Goal: Information Seeking & Learning: Check status

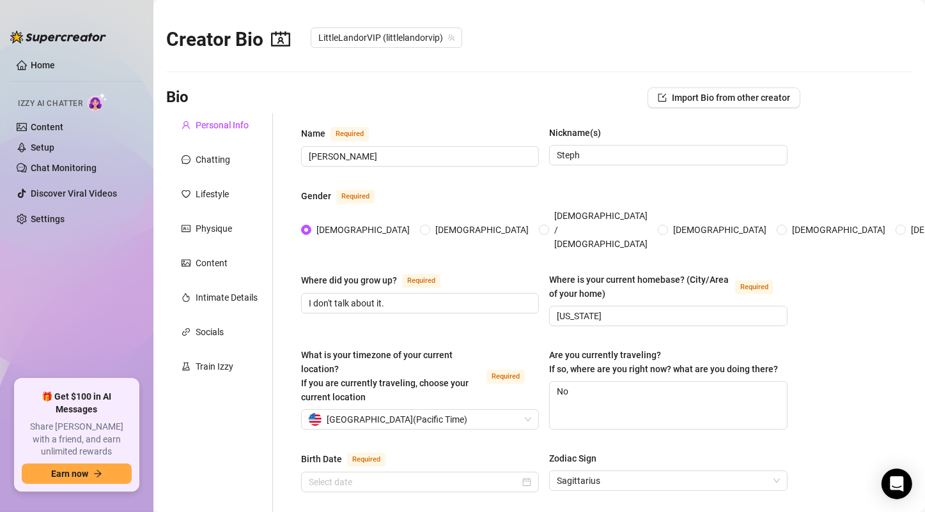
radio input "true"
type input "[DATE]"
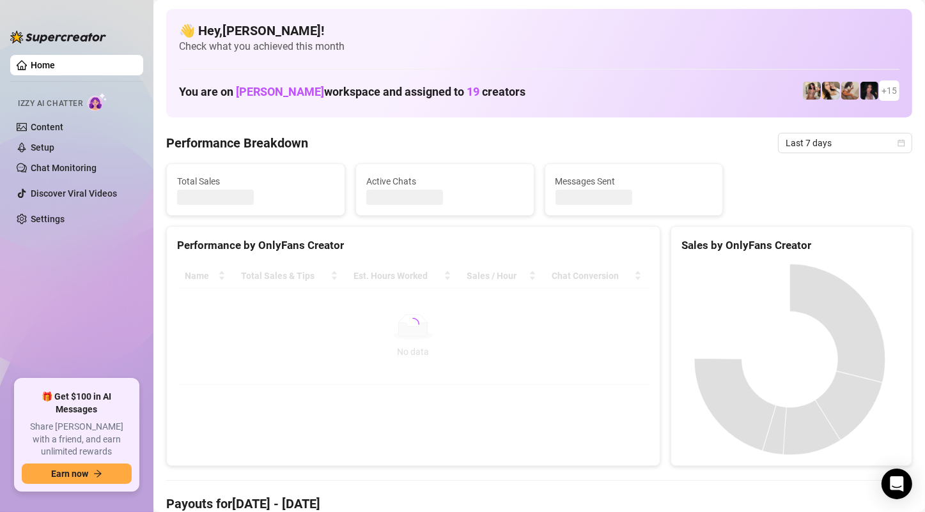
click at [845, 141] on span "Last 7 days" at bounding box center [844, 143] width 119 height 19
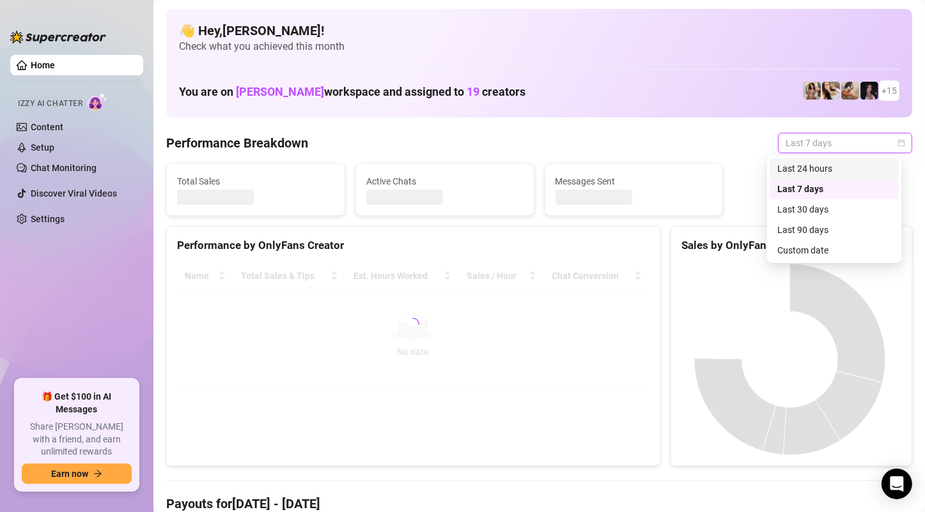
click at [829, 178] on div "Last 24 hours" at bounding box center [833, 168] width 129 height 20
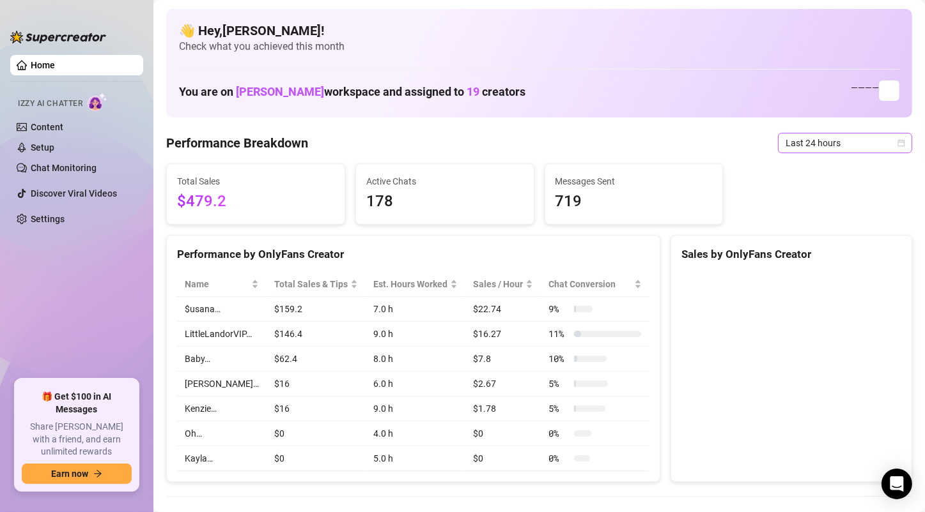
click at [845, 140] on span "Last 24 hours" at bounding box center [844, 143] width 119 height 19
click at [897, 146] on icon "calendar" at bounding box center [901, 143] width 8 height 8
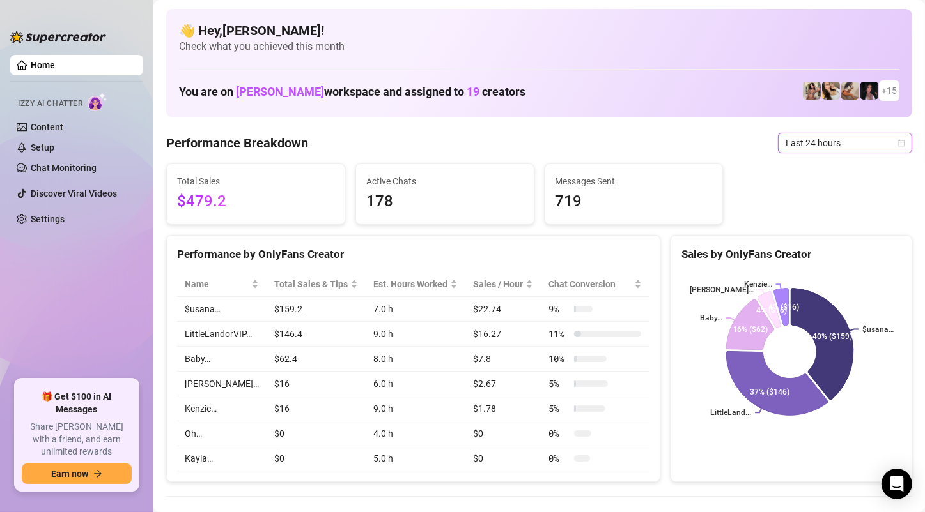
click at [897, 145] on icon "calendar" at bounding box center [901, 143] width 8 height 8
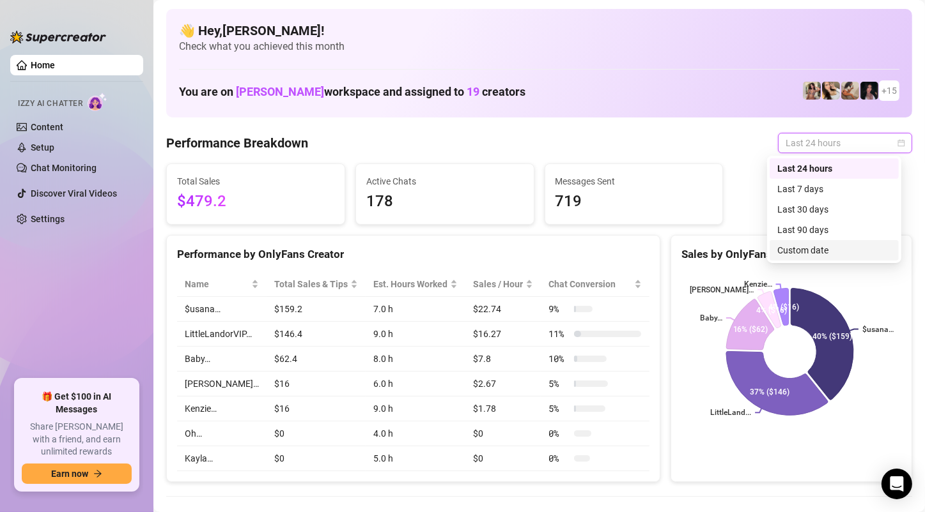
click at [823, 246] on div "Custom date" at bounding box center [834, 250] width 114 height 14
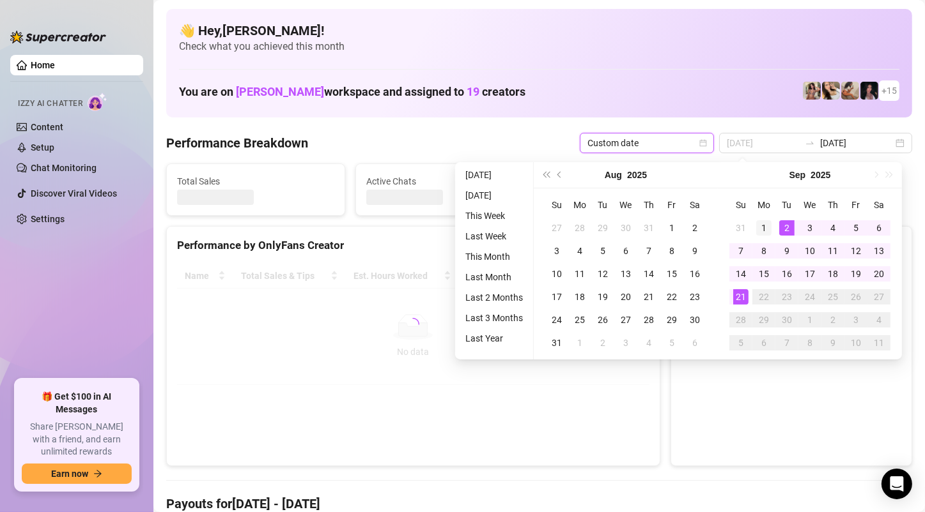
type input "[DATE]"
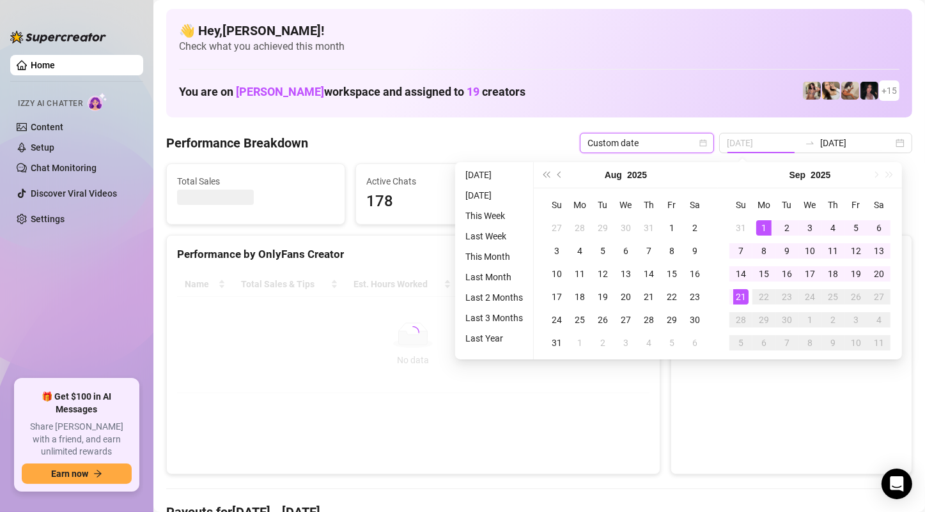
click at [766, 227] on div "1" at bounding box center [763, 227] width 15 height 15
type input "[DATE]"
click at [743, 298] on div "21" at bounding box center [740, 296] width 15 height 15
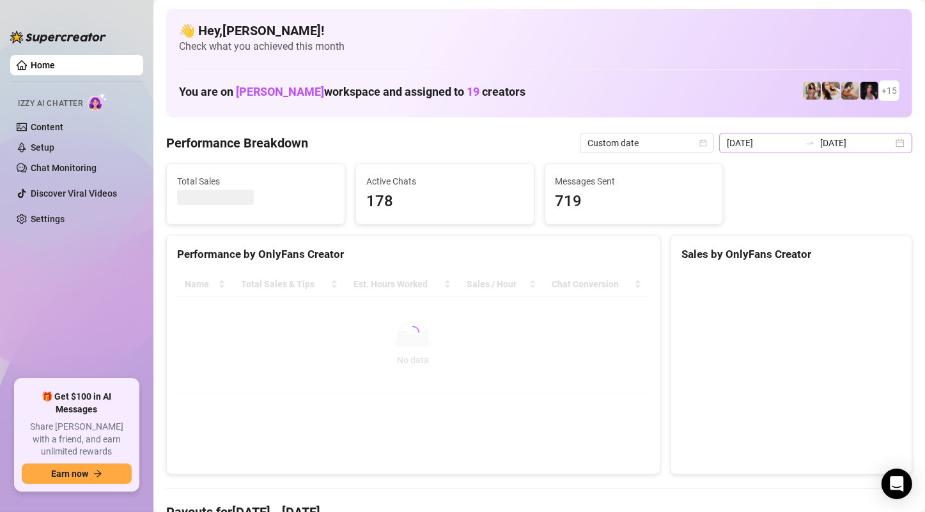
click at [889, 144] on div "[DATE] [DATE]" at bounding box center [815, 143] width 193 height 20
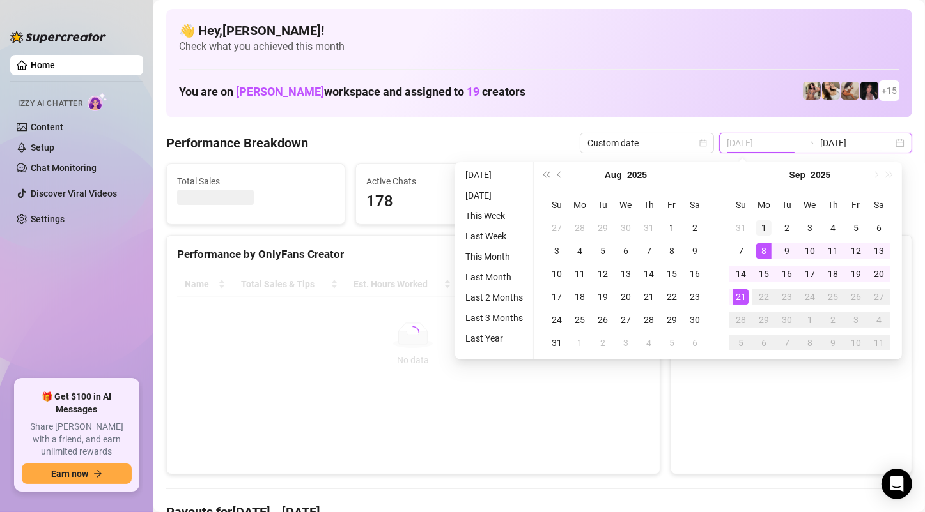
type input "[DATE]"
click at [760, 231] on div "1" at bounding box center [763, 227] width 15 height 15
type input "[DATE]"
click at [743, 296] on div "21" at bounding box center [740, 296] width 15 height 15
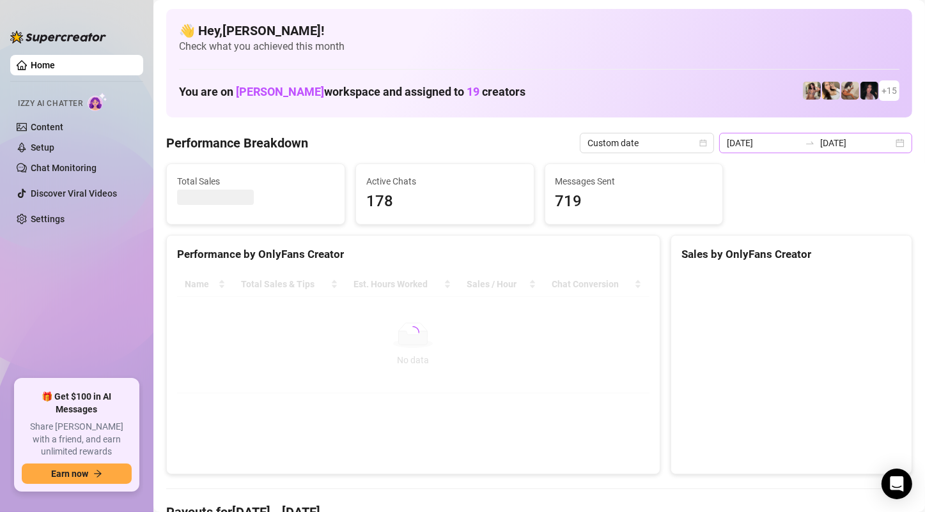
click at [886, 141] on div "[DATE] [DATE]" at bounding box center [815, 143] width 193 height 20
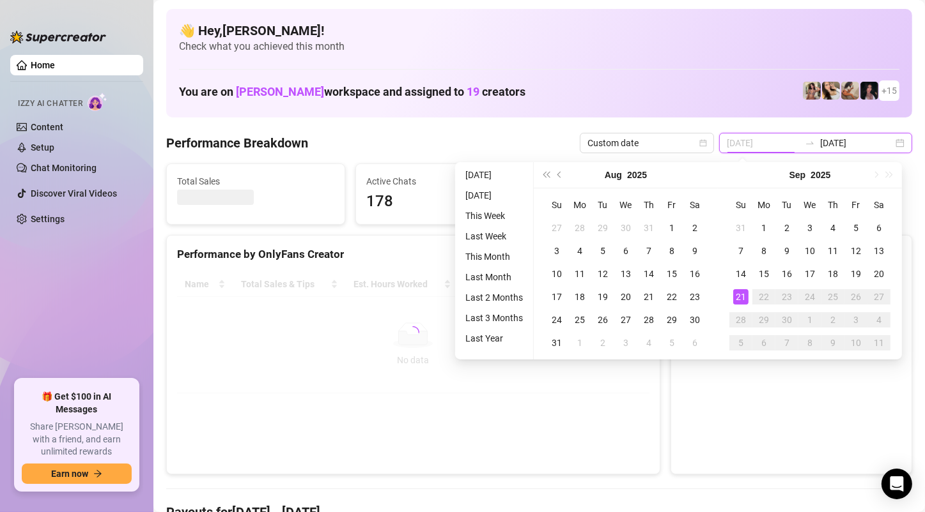
type input "[DATE]"
click at [739, 298] on div "21" at bounding box center [740, 296] width 15 height 15
type input "[DATE]"
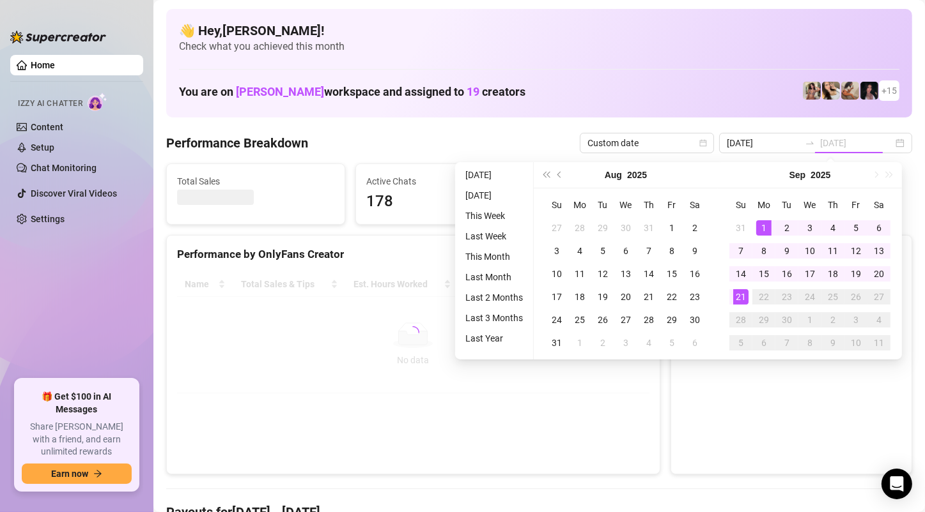
click at [769, 231] on div "1" at bounding box center [763, 227] width 15 height 15
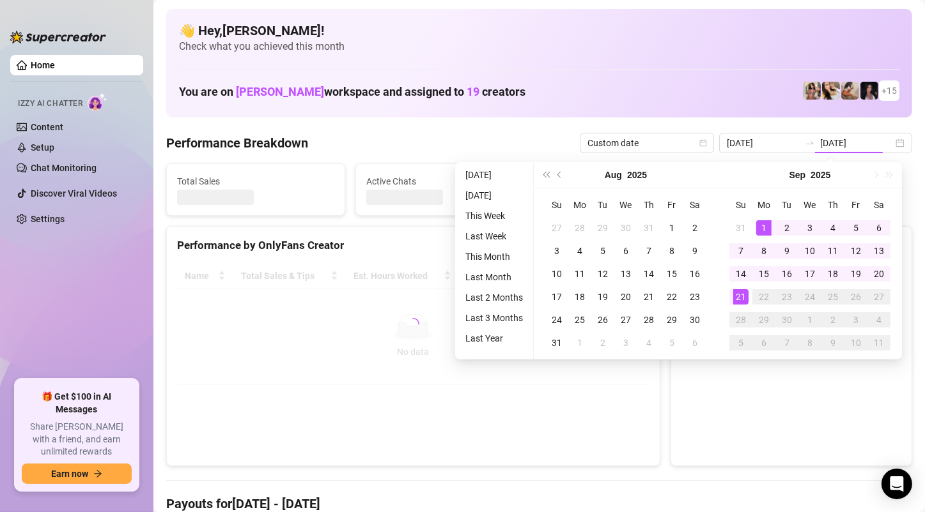
type input "[DATE]"
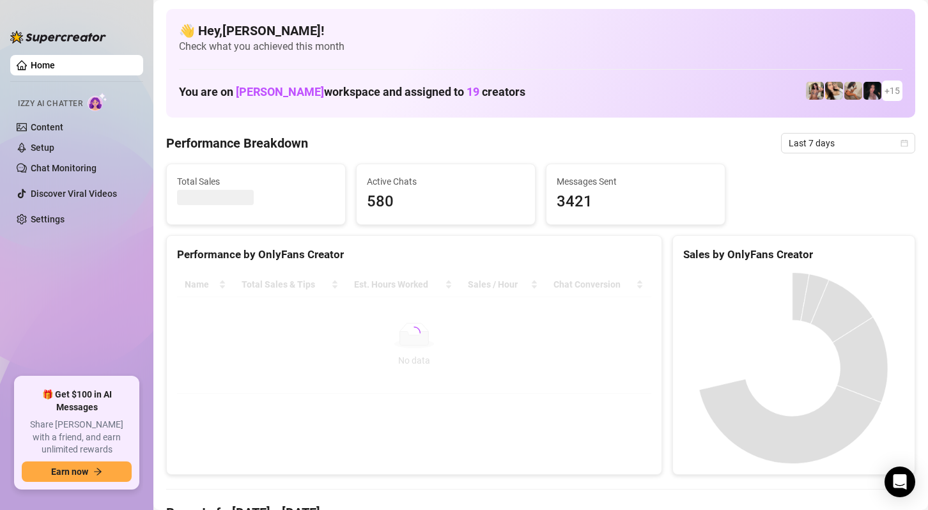
click at [850, 212] on div "Total Sales Active Chats 580 Messages Sent 3421" at bounding box center [540, 194] width 759 height 61
click at [870, 136] on span "Last 7 days" at bounding box center [847, 143] width 119 height 19
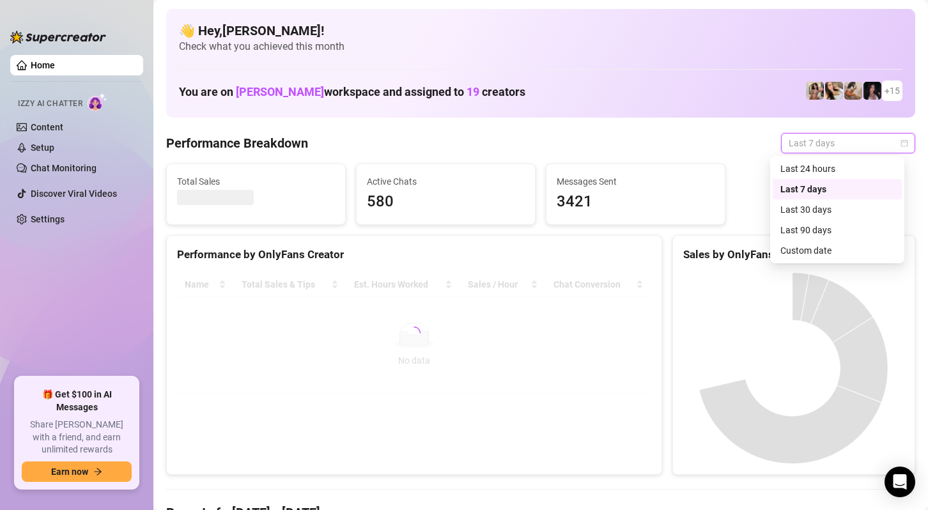
click at [838, 173] on div "Last 24 hours" at bounding box center [837, 169] width 114 height 14
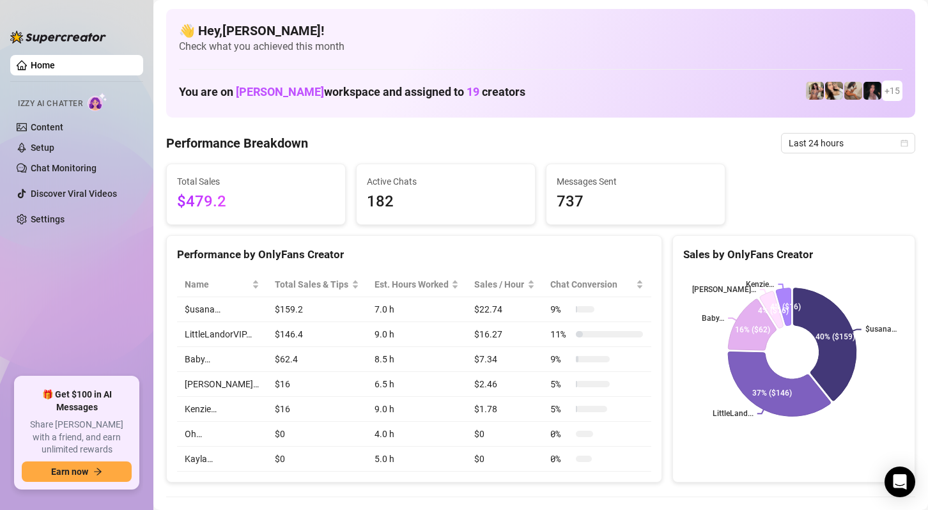
click at [843, 274] on rect at bounding box center [792, 352] width 218 height 160
click at [519, 100] on div "You are on Jackson workspace and assigned to 19 creators + 15" at bounding box center [540, 90] width 723 height 27
click at [810, 141] on span "Last 24 hours" at bounding box center [847, 143] width 119 height 19
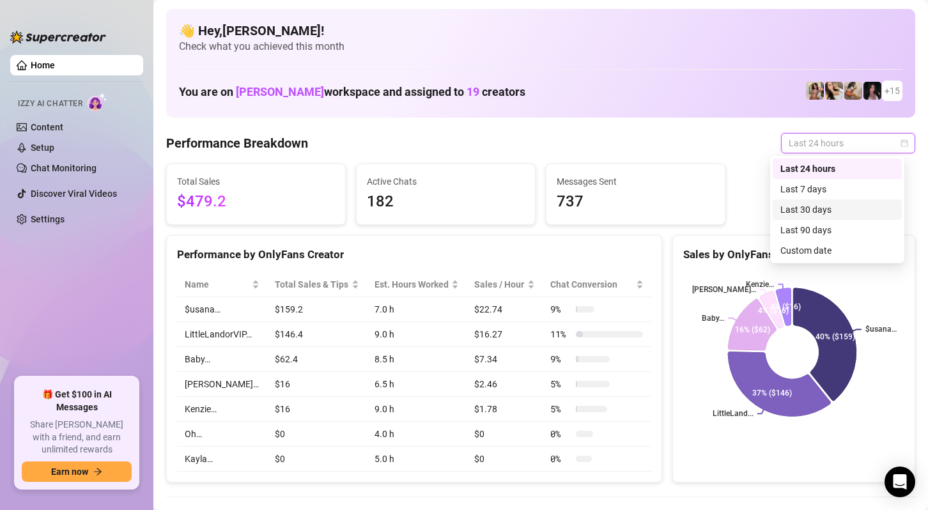
click at [815, 207] on div "Last 30 days" at bounding box center [837, 210] width 114 height 14
